Goal: Entertainment & Leisure: Consume media (video, audio)

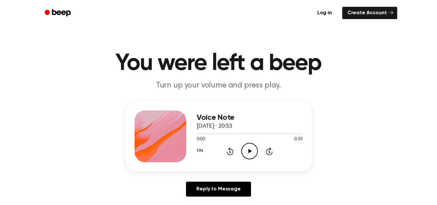
click at [247, 151] on icon "Play Audio" at bounding box center [249, 151] width 17 height 17
click at [252, 153] on icon "Play Audio" at bounding box center [249, 151] width 17 height 17
click at [250, 152] on icon "Play Audio" at bounding box center [249, 151] width 17 height 17
